Goal: Navigation & Orientation: Find specific page/section

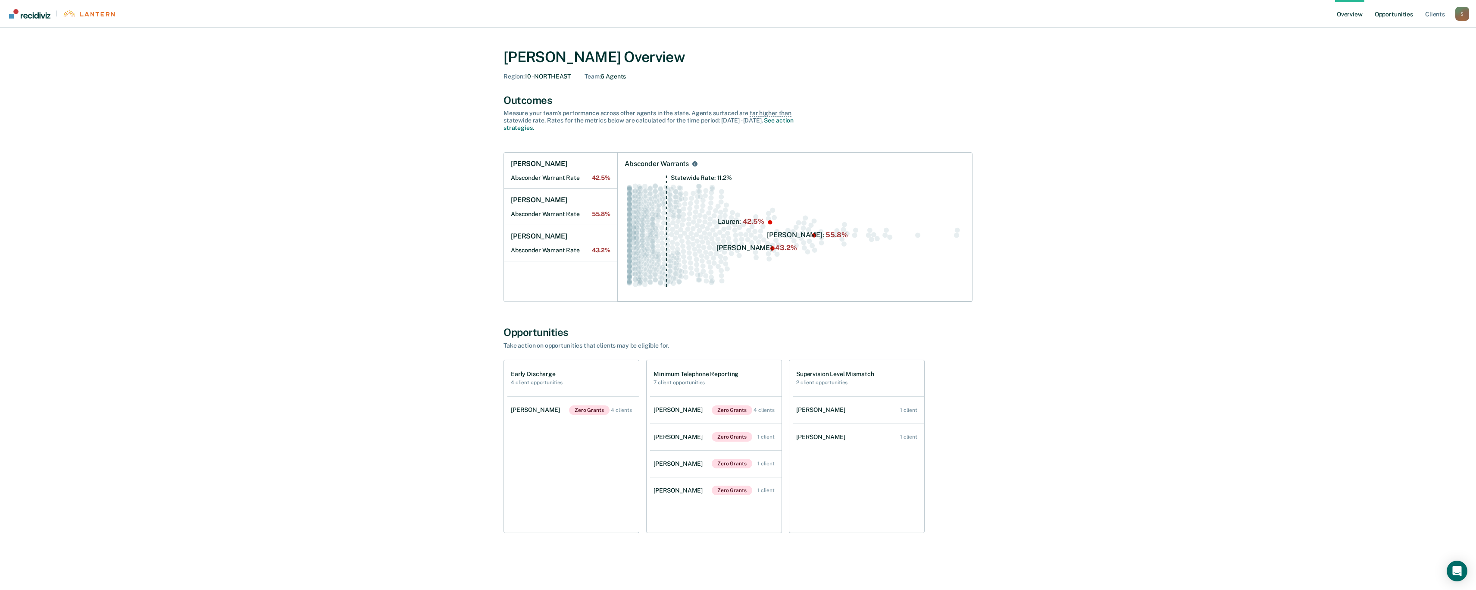
click at [1385, 16] on link "Opportunities" at bounding box center [1394, 14] width 42 height 28
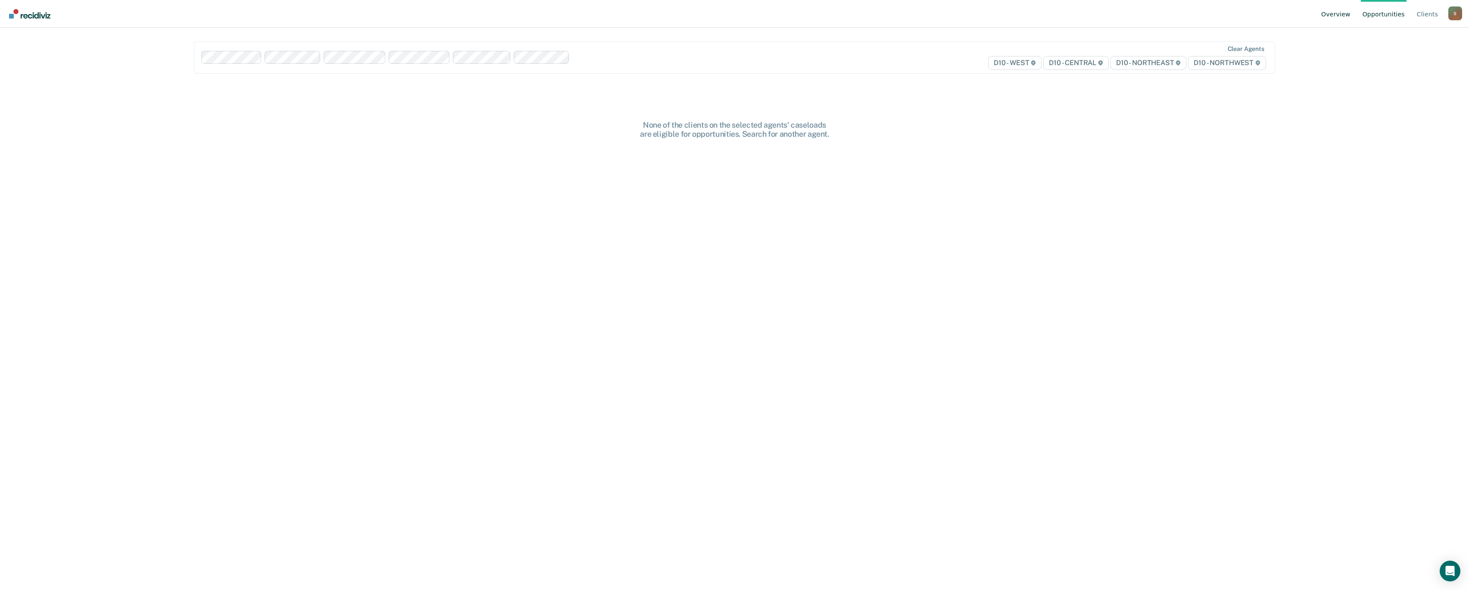
click at [1340, 16] on link "Overview" at bounding box center [1336, 14] width 33 height 28
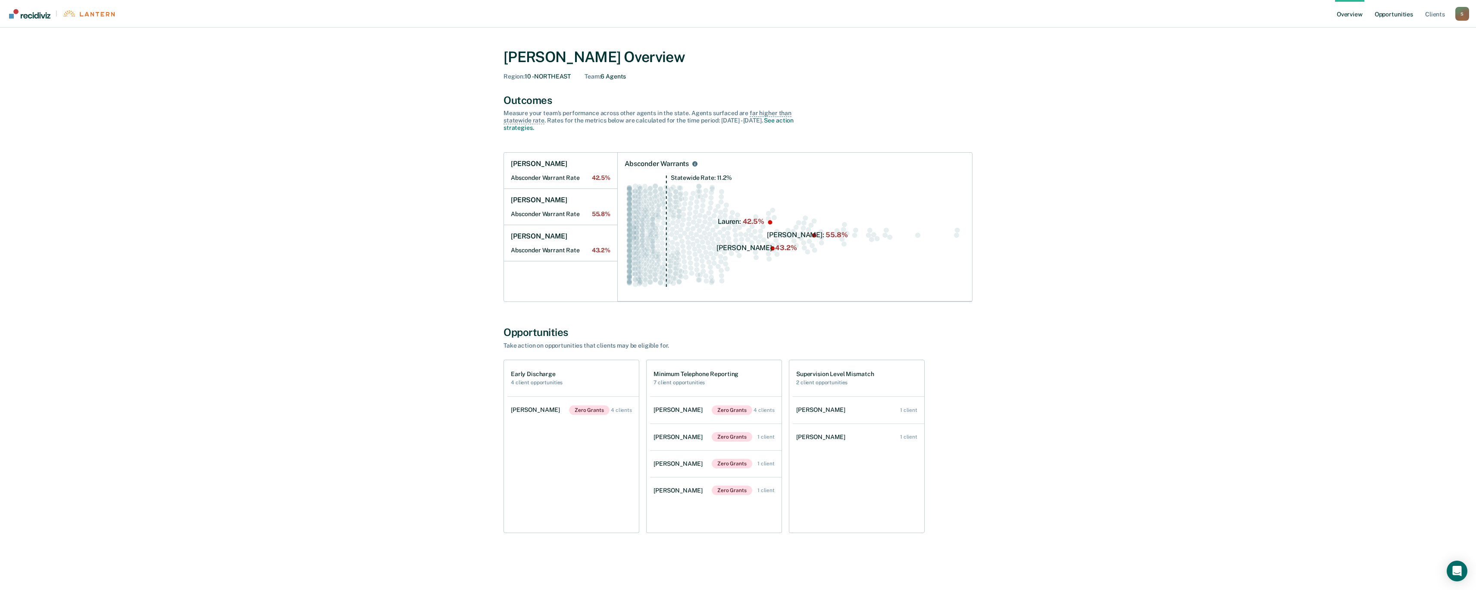
click at [1383, 16] on link "Opportunities" at bounding box center [1394, 14] width 42 height 28
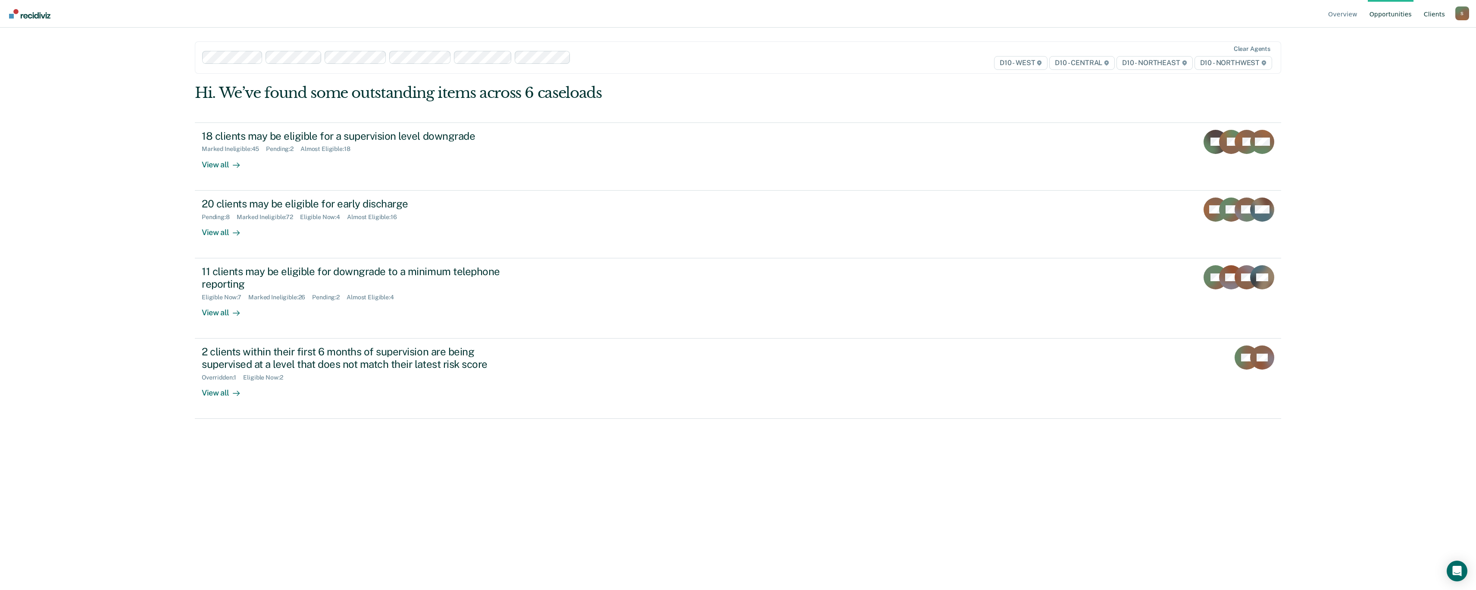
click at [1430, 14] on link "Client s" at bounding box center [1434, 14] width 25 height 28
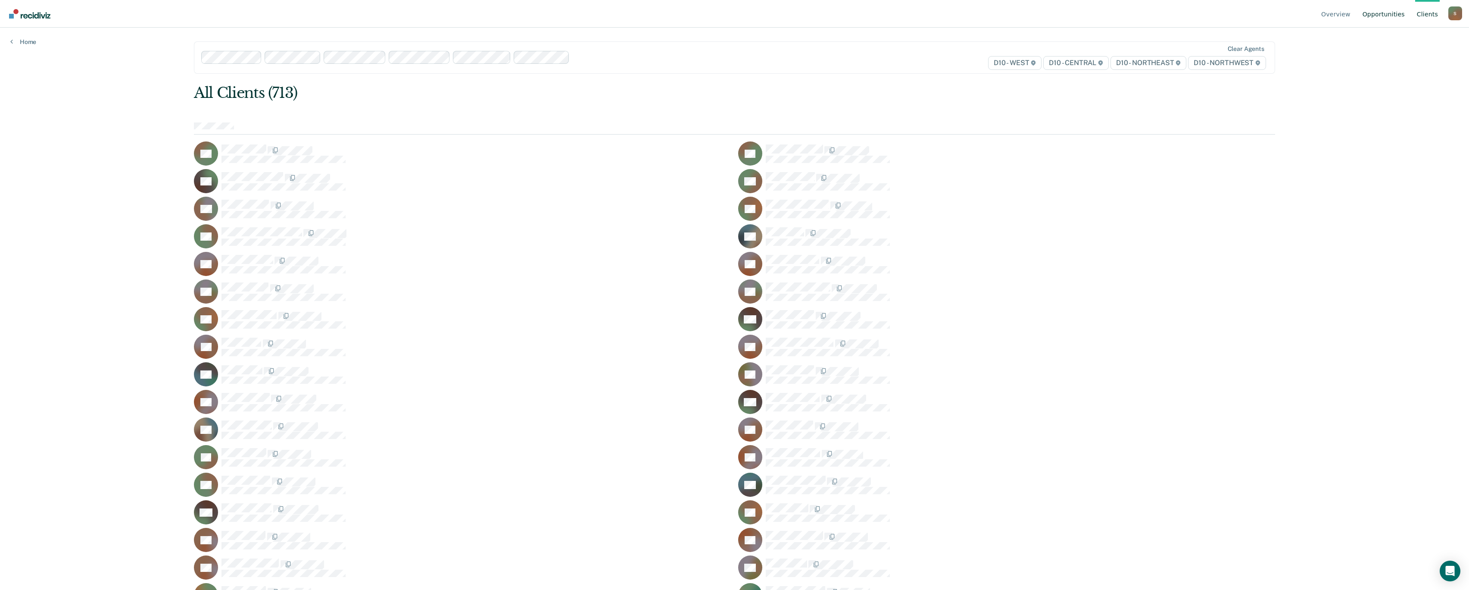
click at [1384, 17] on link "Opportunities" at bounding box center [1384, 14] width 46 height 28
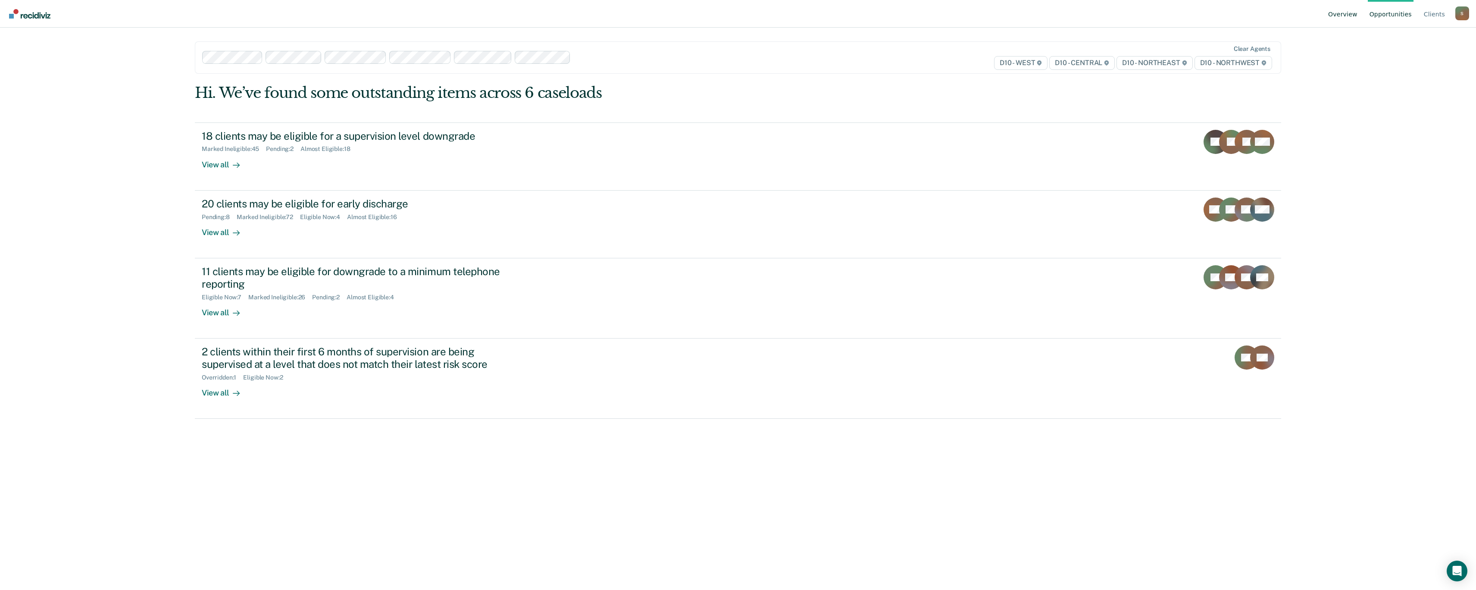
click at [1350, 12] on link "Overview" at bounding box center [1342, 14] width 33 height 28
